Goal: Task Accomplishment & Management: Manage account settings

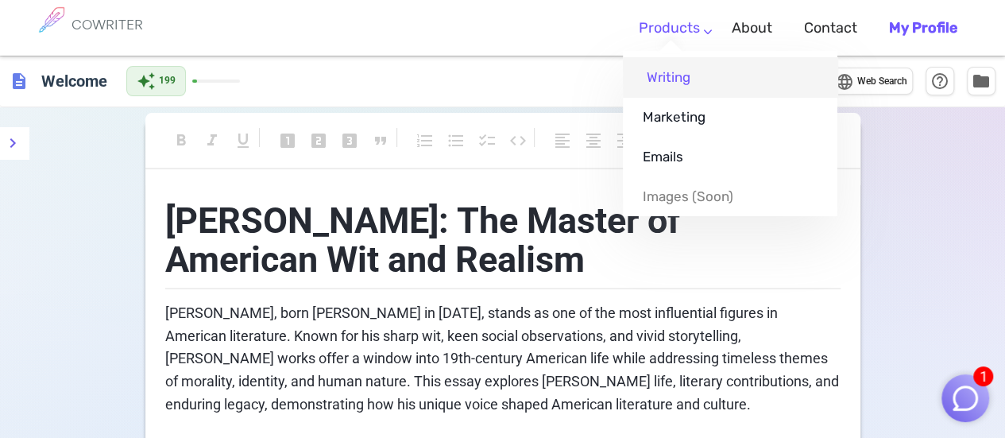
click at [674, 71] on link "Writing" at bounding box center [730, 77] width 215 height 40
click at [663, 79] on link "Writing" at bounding box center [730, 77] width 215 height 40
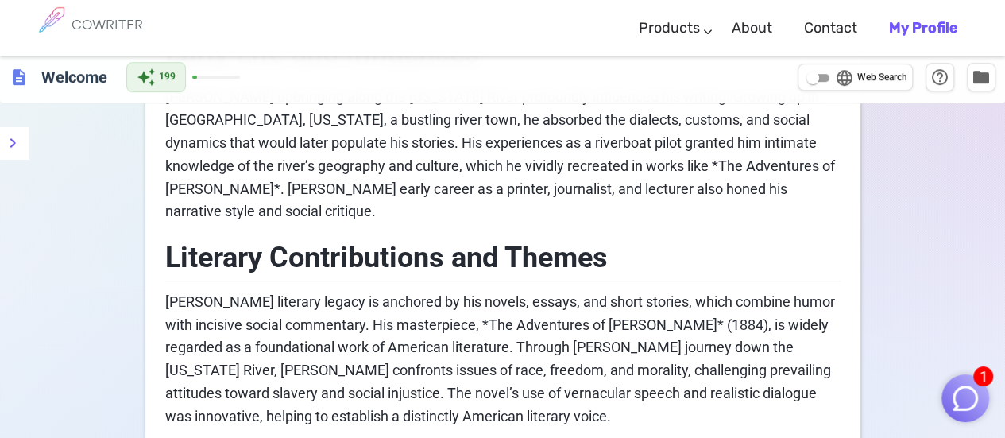
scroll to position [795, 0]
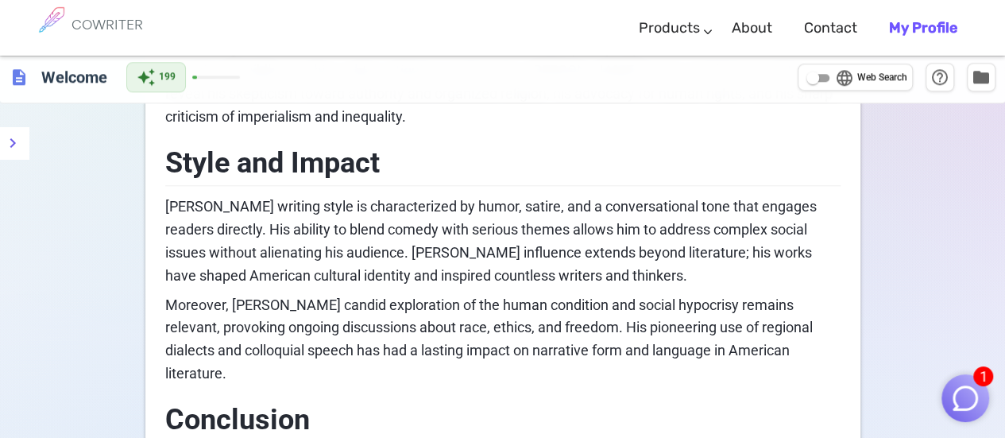
click at [98, 19] on h6 "COWRITER" at bounding box center [108, 24] width 72 height 14
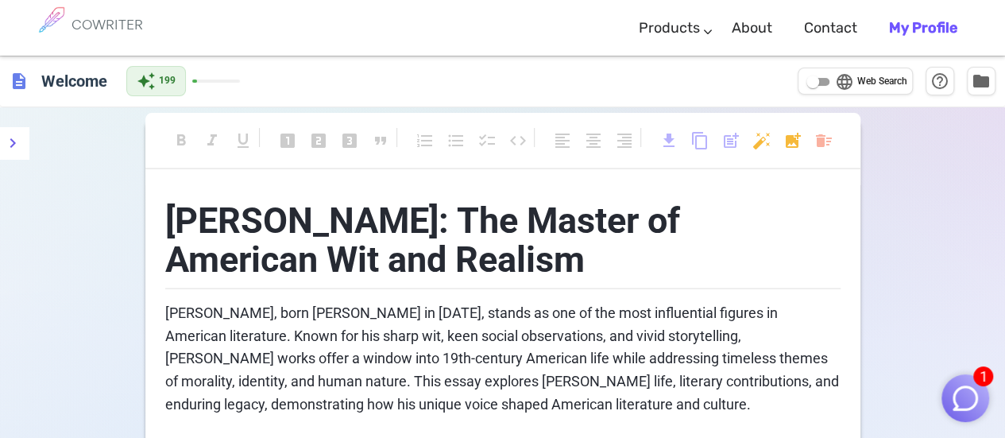
click at [116, 25] on h6 "COWRITER" at bounding box center [108, 24] width 72 height 14
click at [211, 83] on div "auto_awesome 199" at bounding box center [183, 81] width 114 height 30
click at [202, 77] on div "auto_awesome 199" at bounding box center [183, 81] width 114 height 30
click at [821, 83] on input "language Web Search" at bounding box center [813, 81] width 57 height 19
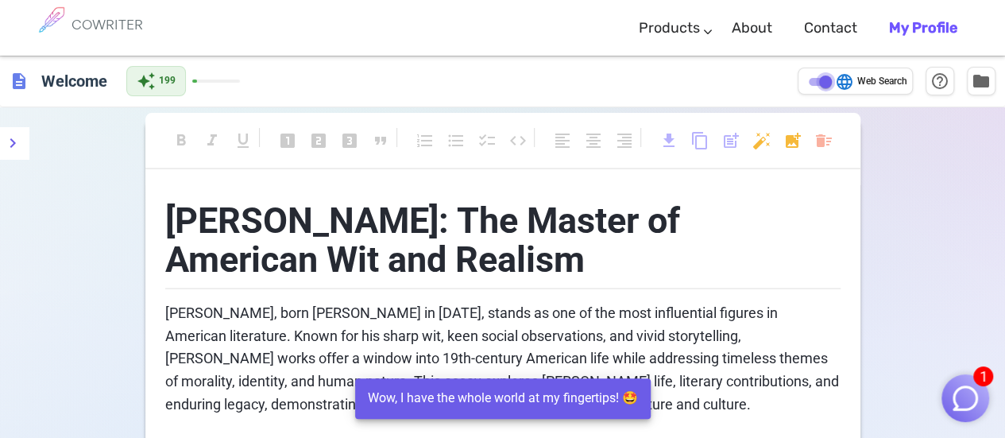
click at [821, 83] on input "language Web Search" at bounding box center [825, 81] width 57 height 19
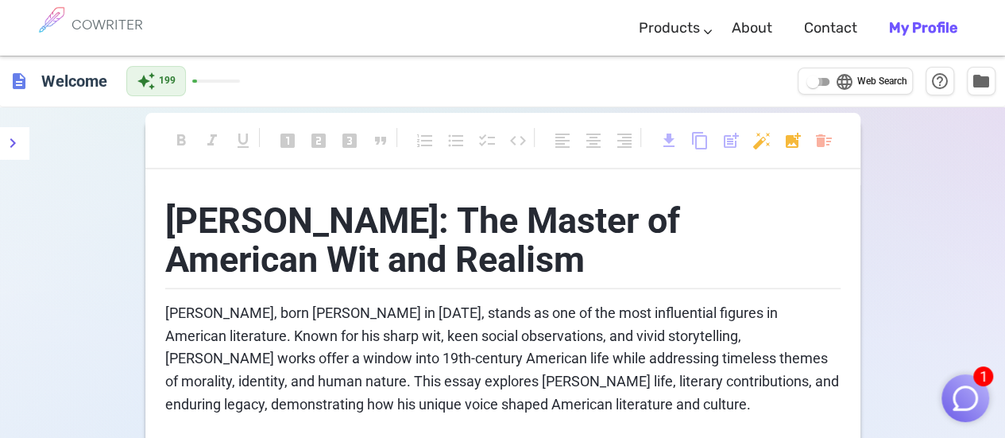
click at [821, 83] on input "language Web Search" at bounding box center [813, 81] width 57 height 19
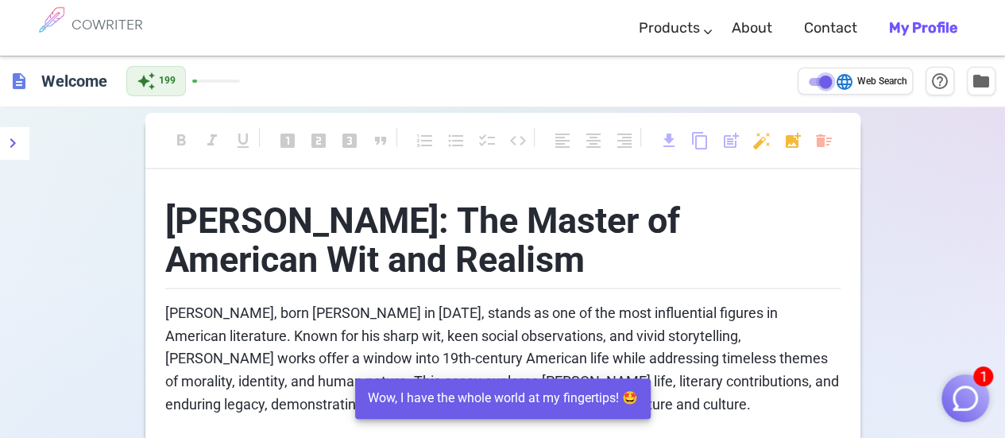
click at [821, 83] on input "language Web Search" at bounding box center [825, 81] width 57 height 19
checkbox input "false"
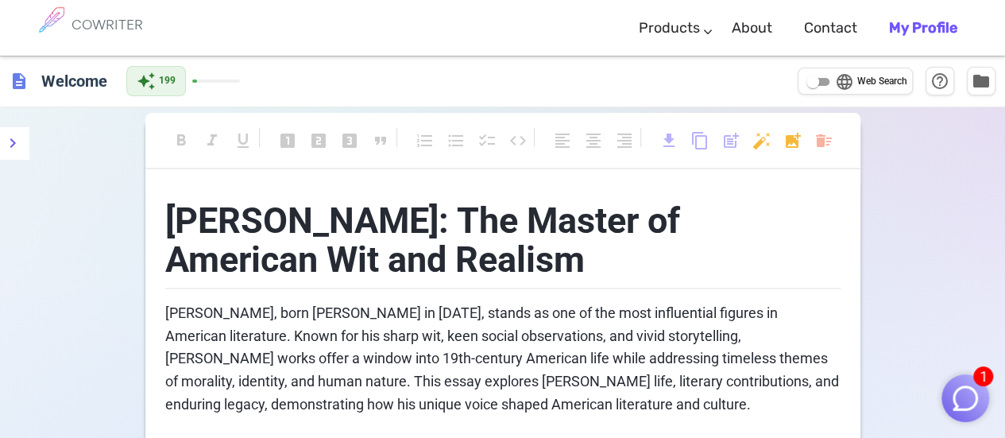
click at [916, 25] on b "My Profile" at bounding box center [923, 27] width 68 height 17
